Goal: Task Accomplishment & Management: Manage account settings

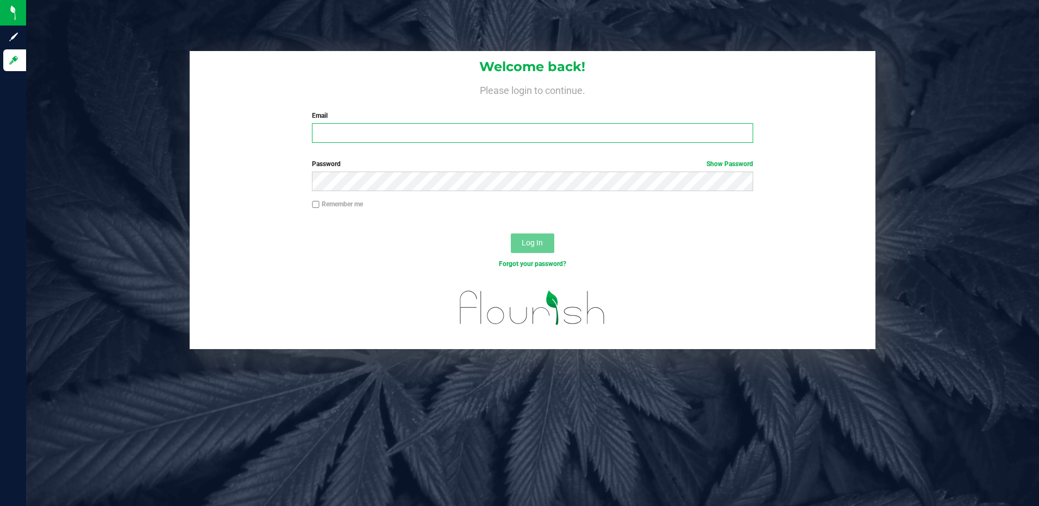
click at [340, 131] on input "Email" at bounding box center [532, 133] width 441 height 20
type input "[EMAIL_ADDRESS][DOMAIN_NAME]"
click at [511, 234] on button "Log In" at bounding box center [532, 244] width 43 height 20
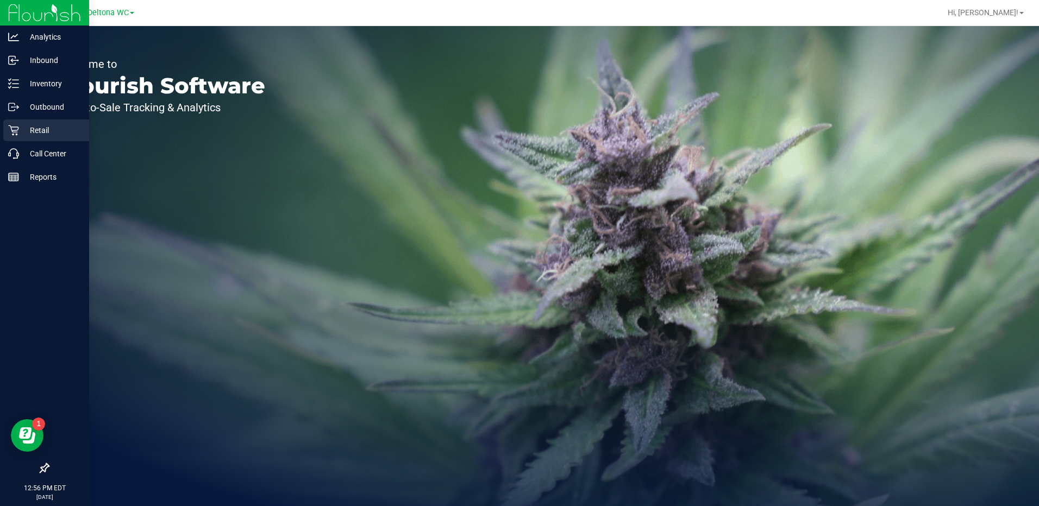
click at [18, 129] on icon at bounding box center [13, 130] width 11 height 11
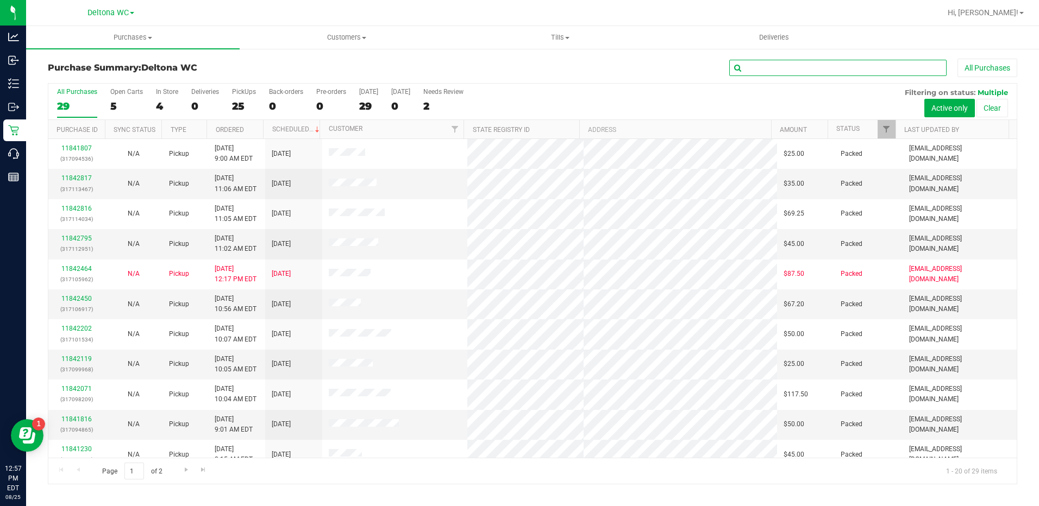
click at [768, 70] on input "text" at bounding box center [837, 68] width 217 height 16
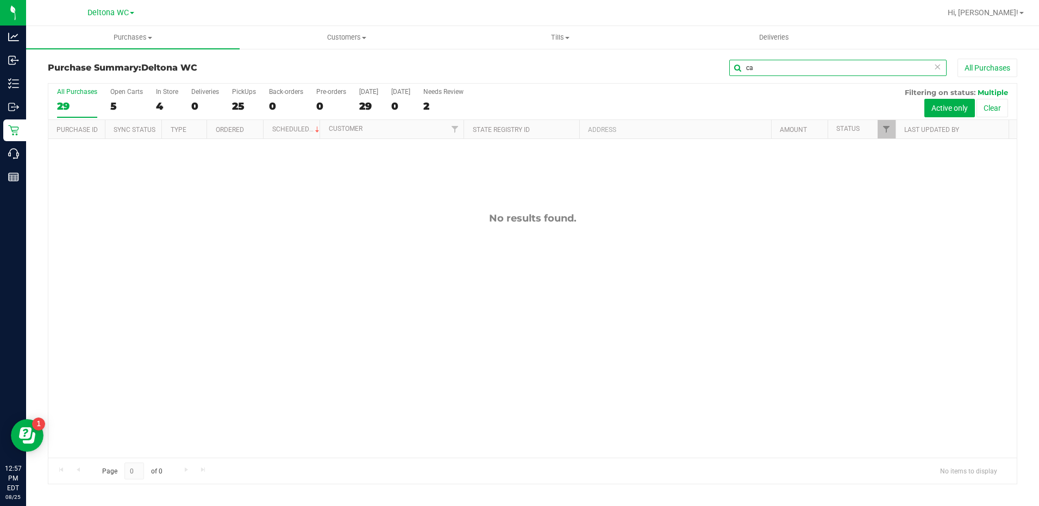
type input "c"
click at [103, 10] on span "Deltona WC" at bounding box center [107, 13] width 41 height 10
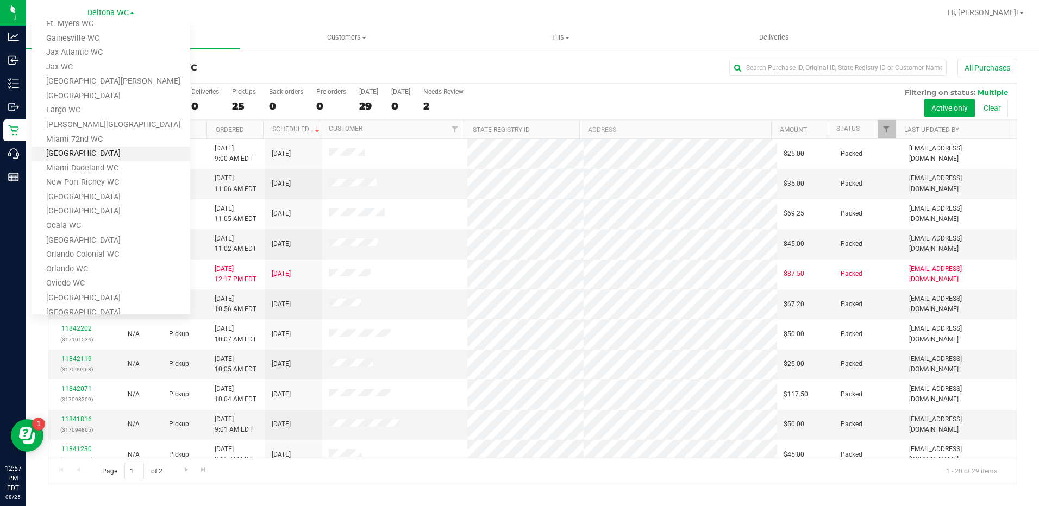
scroll to position [296, 0]
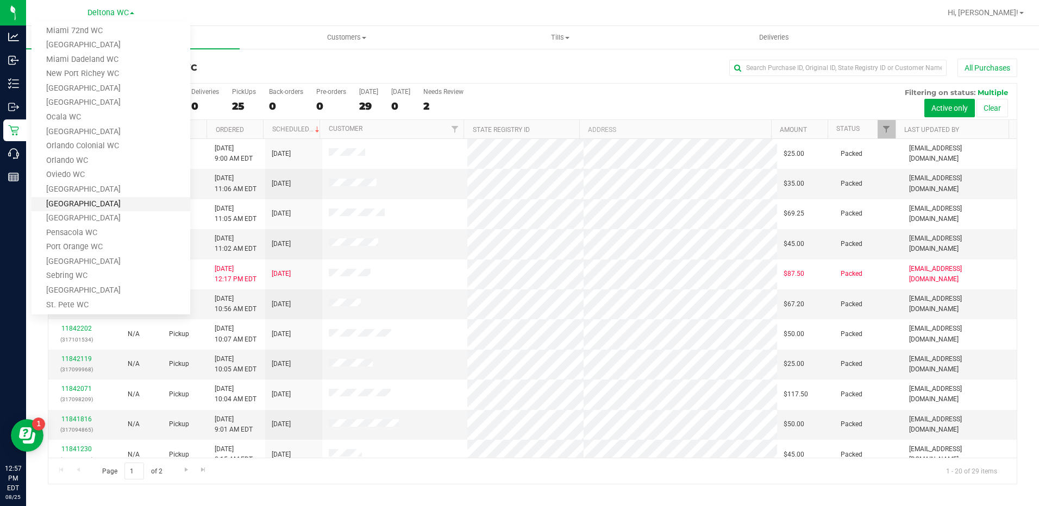
click at [92, 205] on link "[GEOGRAPHIC_DATA]" at bounding box center [111, 204] width 159 height 15
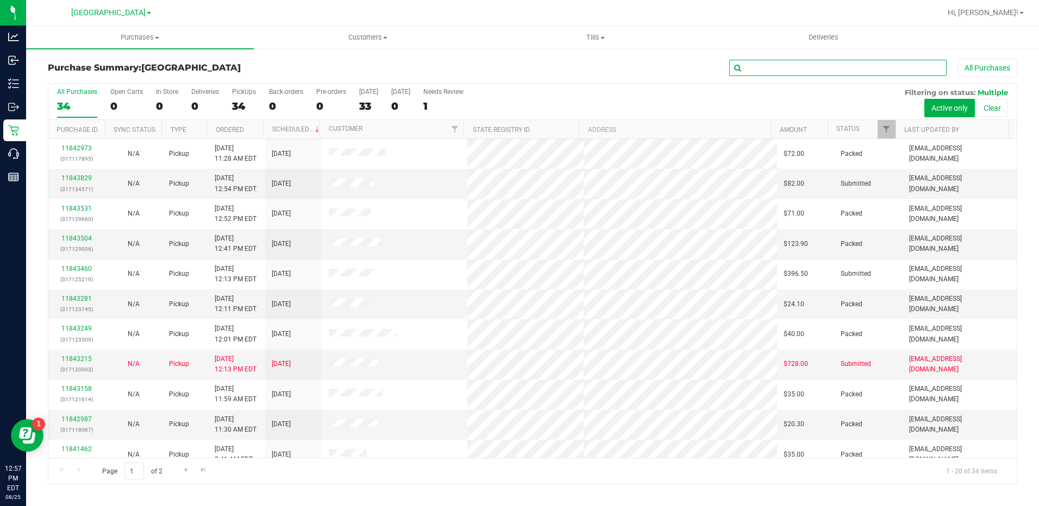
click at [772, 70] on input "text" at bounding box center [837, 68] width 217 height 16
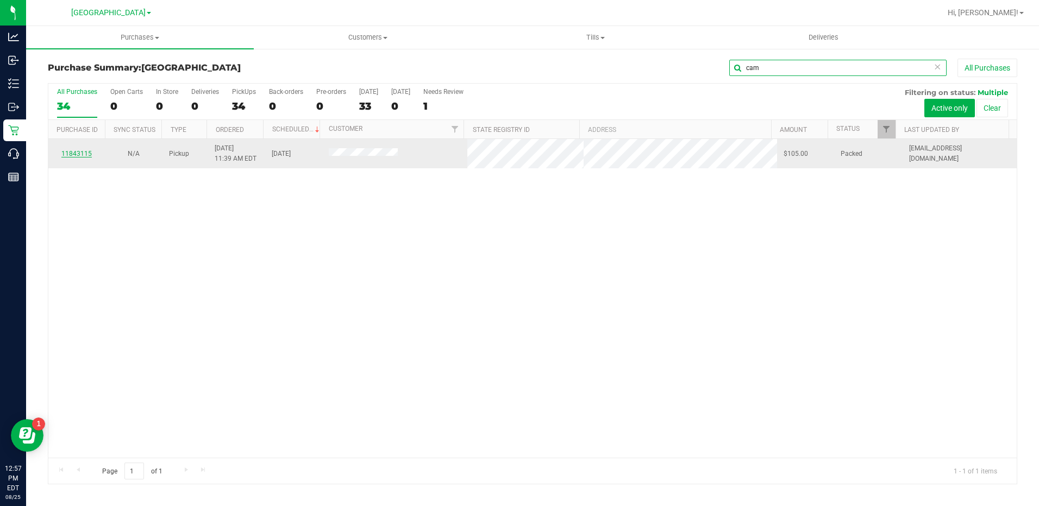
type input "cam"
click at [72, 154] on link "11843115" at bounding box center [76, 154] width 30 height 8
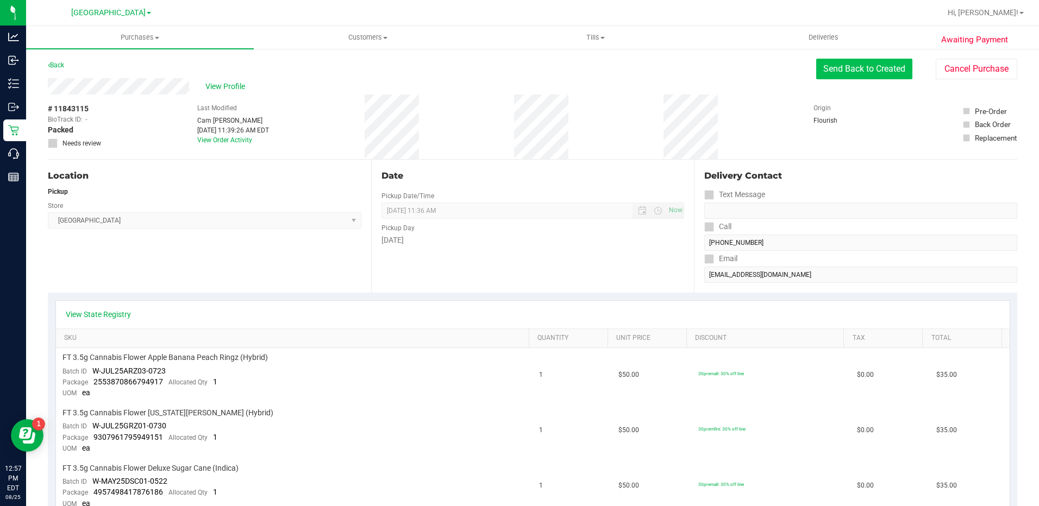
click at [854, 64] on button "Send Back to Created" at bounding box center [864, 69] width 96 height 21
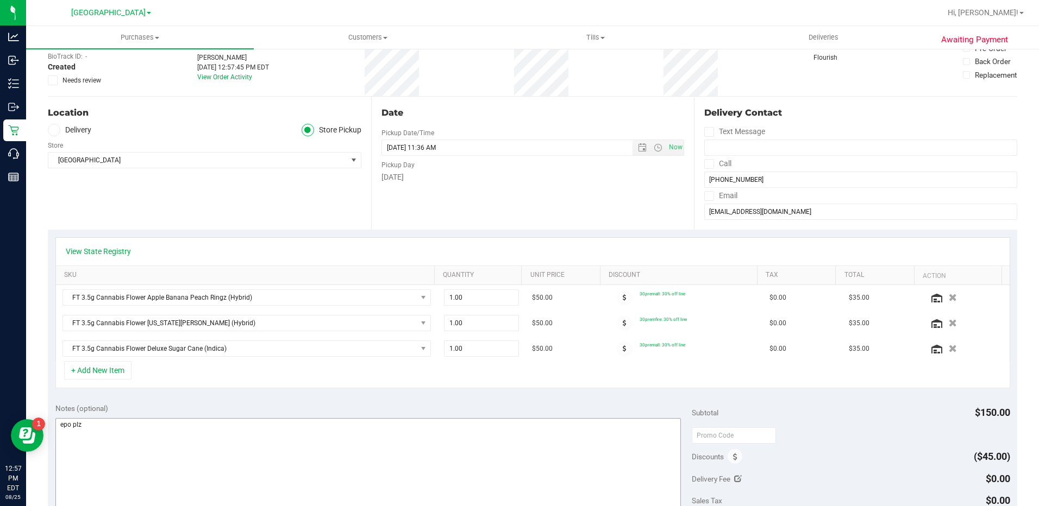
scroll to position [163, 0]
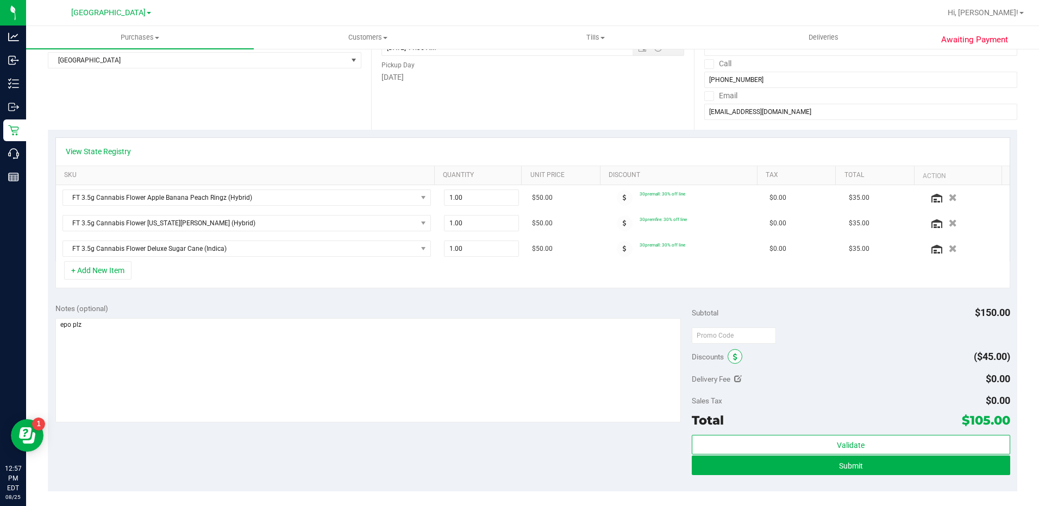
click at [729, 363] on span at bounding box center [734, 356] width 15 height 15
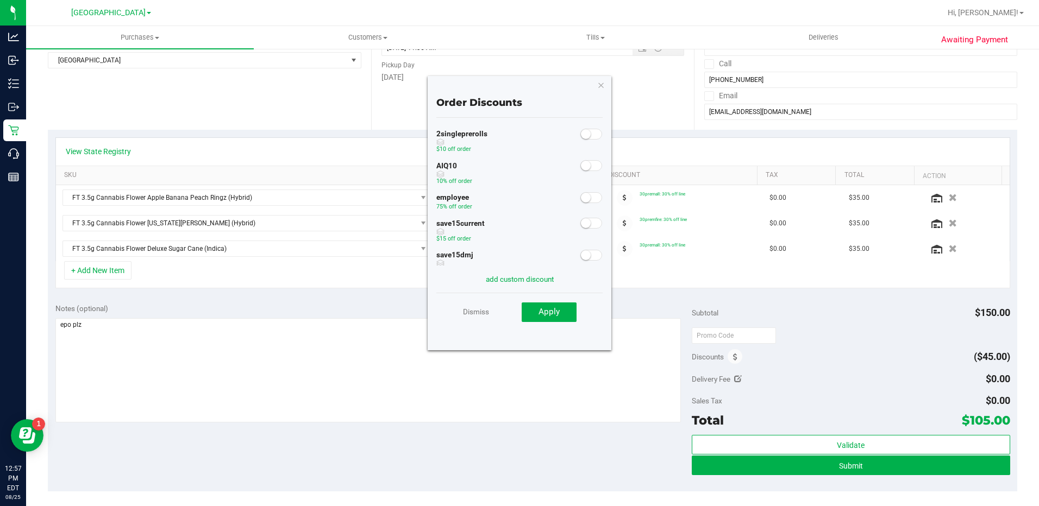
click at [583, 202] on span at bounding box center [591, 197] width 22 height 11
click at [553, 316] on span "Apply" at bounding box center [548, 312] width 21 height 10
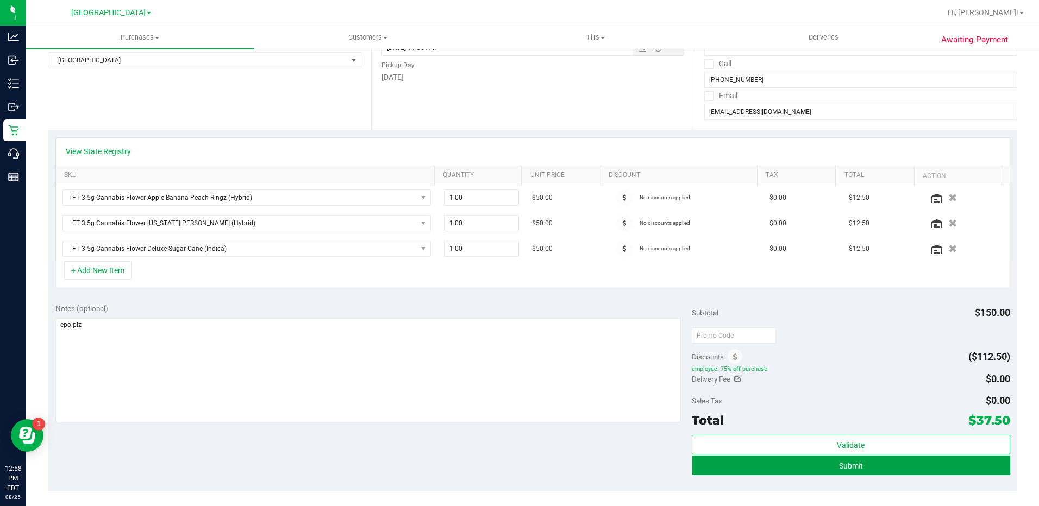
click at [823, 468] on button "Submit" at bounding box center [851, 466] width 318 height 20
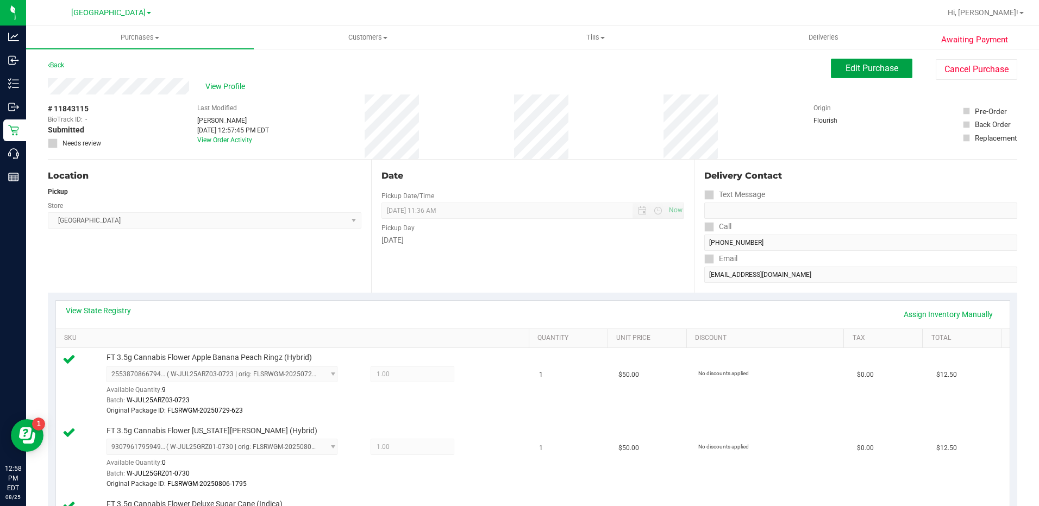
click at [860, 75] on button "Edit Purchase" at bounding box center [871, 69] width 81 height 20
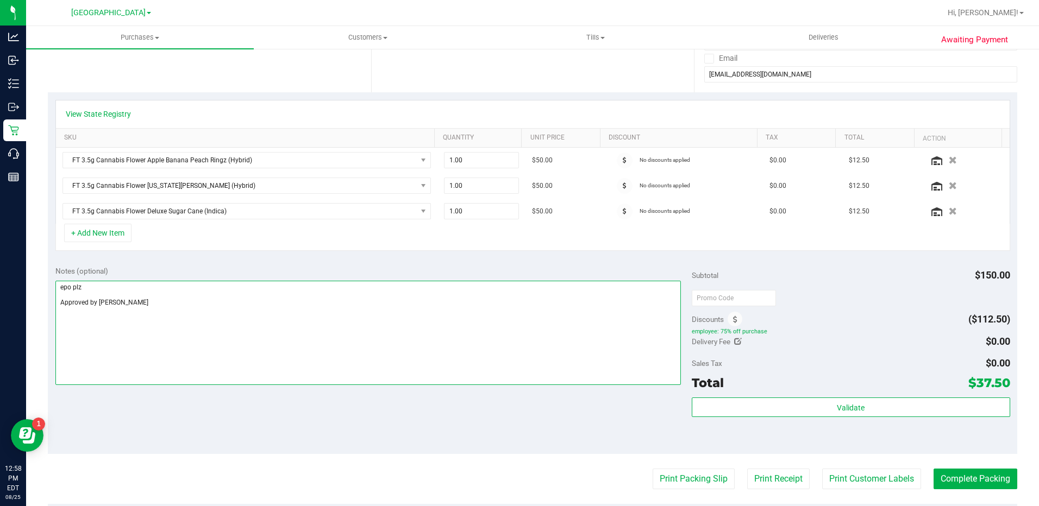
scroll to position [272, 0]
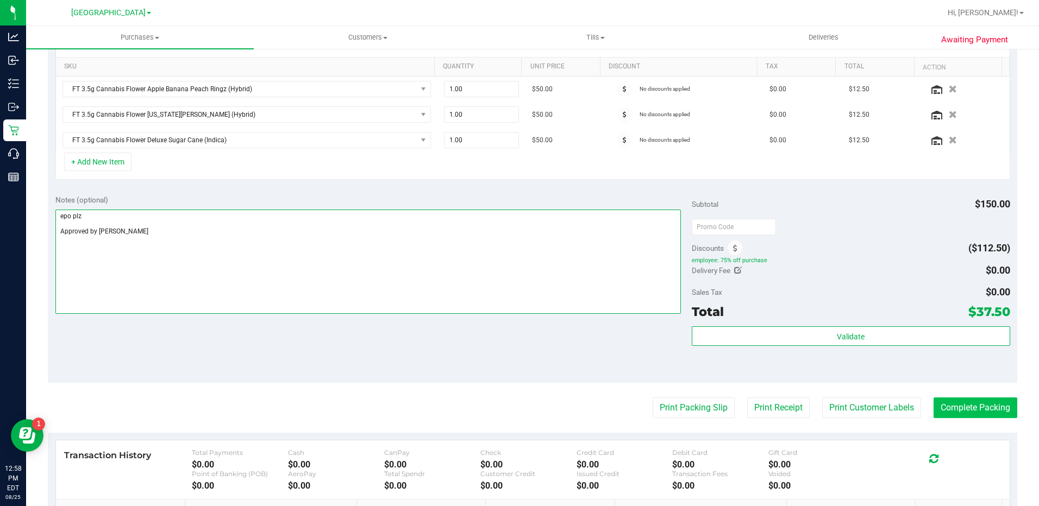
type textarea "epo plz Approved by [PERSON_NAME]"
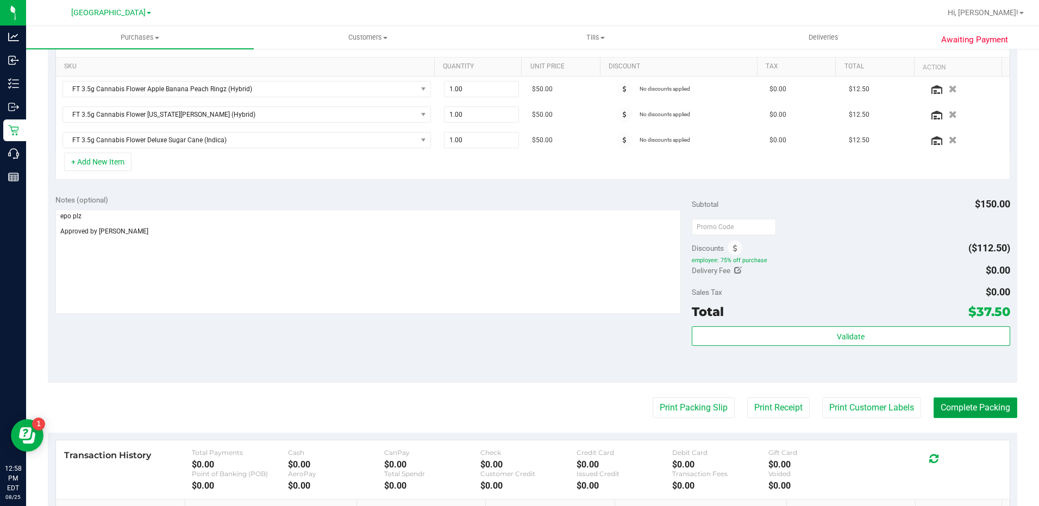
click at [977, 415] on button "Complete Packing" at bounding box center [975, 408] width 84 height 21
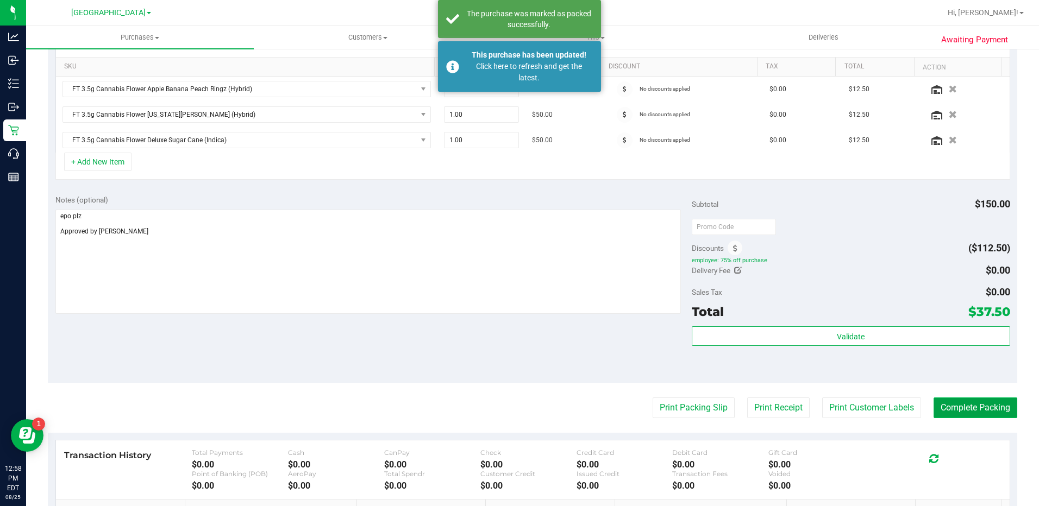
click at [978, 413] on button "Complete Packing" at bounding box center [975, 408] width 84 height 21
